Goal: Use online tool/utility: Utilize a website feature to perform a specific function

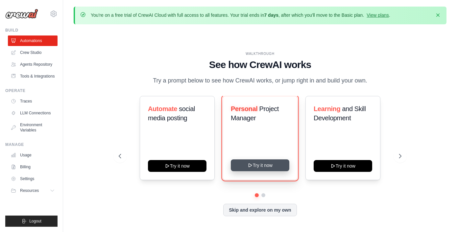
click at [269, 165] on button "Try it now" at bounding box center [260, 166] width 59 height 12
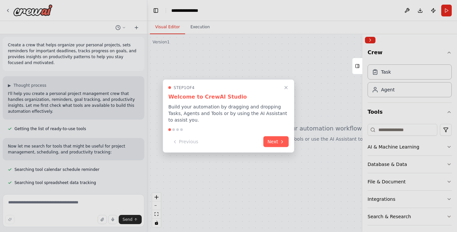
scroll to position [16, 0]
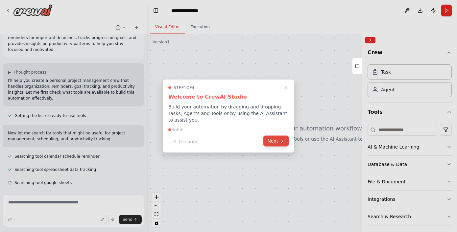
click at [279, 142] on button "Next" at bounding box center [275, 141] width 25 height 11
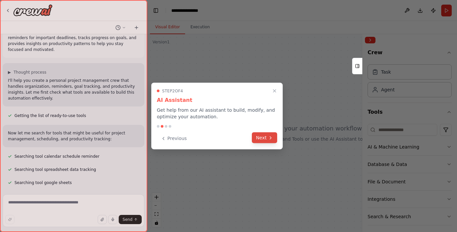
click at [271, 138] on icon at bounding box center [270, 137] width 1 height 3
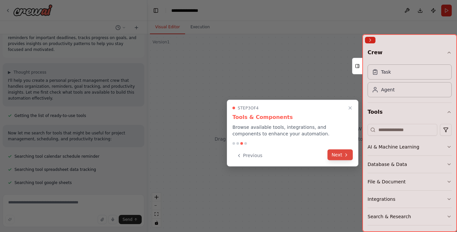
click at [341, 156] on button "Next" at bounding box center [340, 155] width 25 height 11
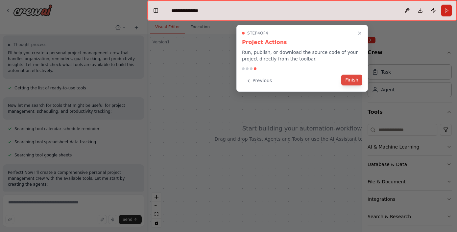
scroll to position [49, 0]
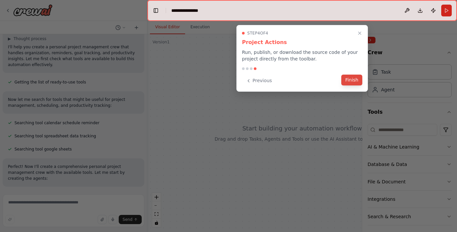
click at [350, 81] on button "Finish" at bounding box center [351, 80] width 21 height 11
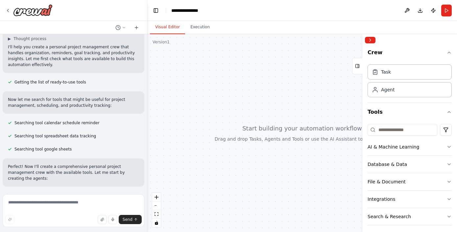
click at [206, 9] on header "**********" at bounding box center [302, 10] width 310 height 21
click at [199, 9] on div "**********" at bounding box center [188, 10] width 34 height 7
click at [201, 11] on div "**********" at bounding box center [204, 10] width 66 height 7
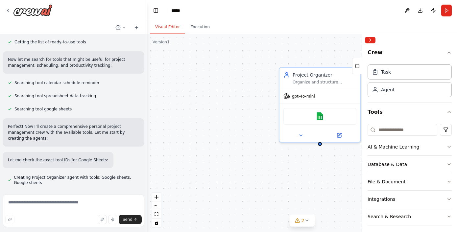
scroll to position [103, 0]
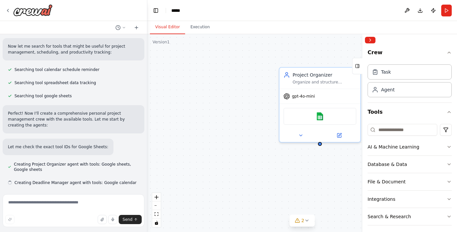
click at [300, 39] on div "Project Organizer Organize and structure personal projects by creating detailed…" at bounding box center [302, 133] width 310 height 198
click at [395, 75] on div "Task" at bounding box center [410, 71] width 84 height 15
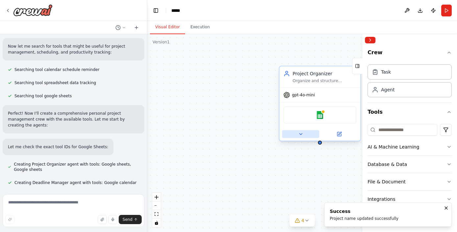
click at [300, 135] on icon at bounding box center [301, 134] width 3 height 1
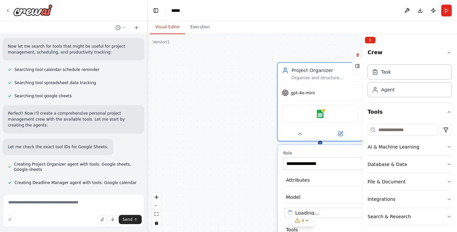
click at [307, 220] on icon at bounding box center [306, 220] width 5 height 5
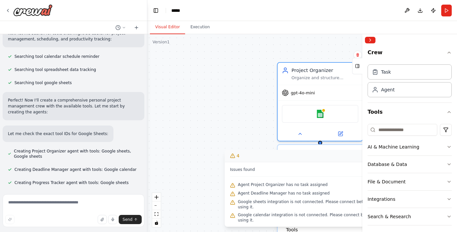
click at [275, 122] on div "**********" at bounding box center [302, 133] width 310 height 198
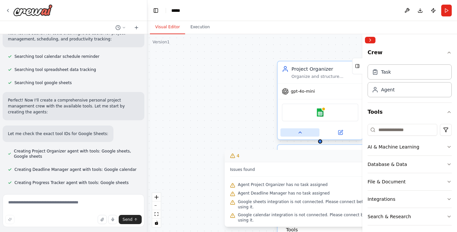
click at [299, 134] on icon at bounding box center [300, 133] width 6 height 6
click at [266, 120] on div "Project Organizer Organize and structure personal projects by creating detailed…" at bounding box center [302, 133] width 310 height 198
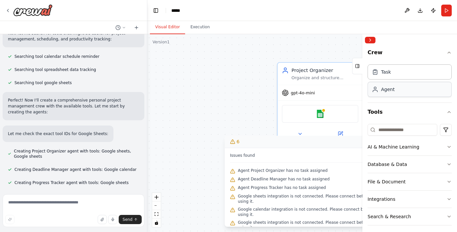
click at [399, 94] on div "Agent" at bounding box center [410, 89] width 84 height 15
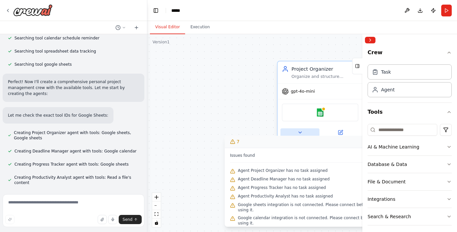
click at [304, 134] on button at bounding box center [300, 133] width 39 height 8
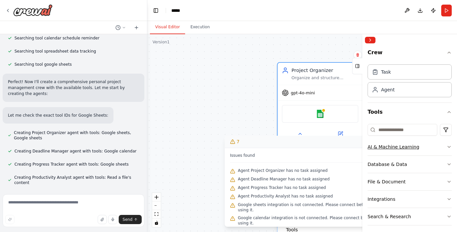
click at [449, 146] on icon "button" at bounding box center [449, 146] width 5 height 5
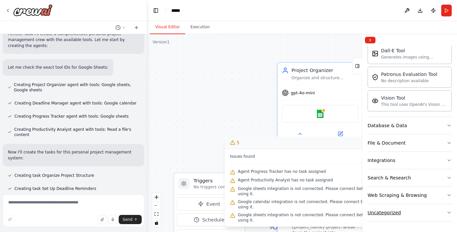
scroll to position [195, 0]
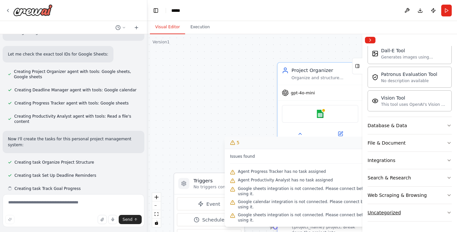
click at [449, 212] on icon "button" at bounding box center [449, 212] width 5 height 5
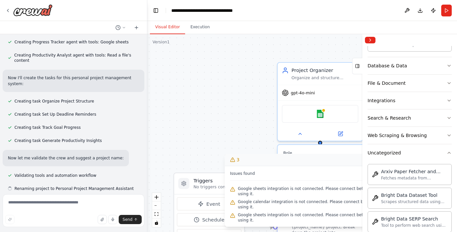
scroll to position [198, 0]
click at [371, 40] on button "Collapse right sidebar" at bounding box center [370, 40] width 11 height 7
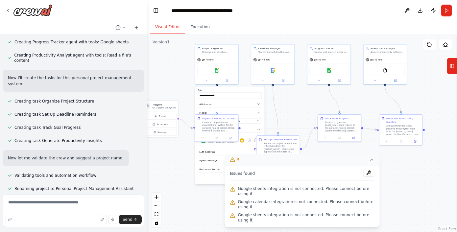
drag, startPoint x: 320, startPoint y: 120, endPoint x: 191, endPoint y: 71, distance: 137.1
click at [191, 71] on div ".deletable-edge-delete-btn { width: 20px; height: 20px; border: 0px solid #ffff…" at bounding box center [302, 133] width 310 height 198
click at [373, 160] on icon at bounding box center [371, 159] width 5 height 5
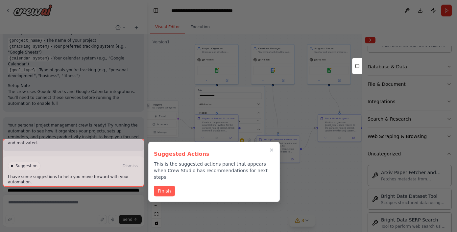
scroll to position [602, 0]
